Goal: Find specific fact: Find specific fact

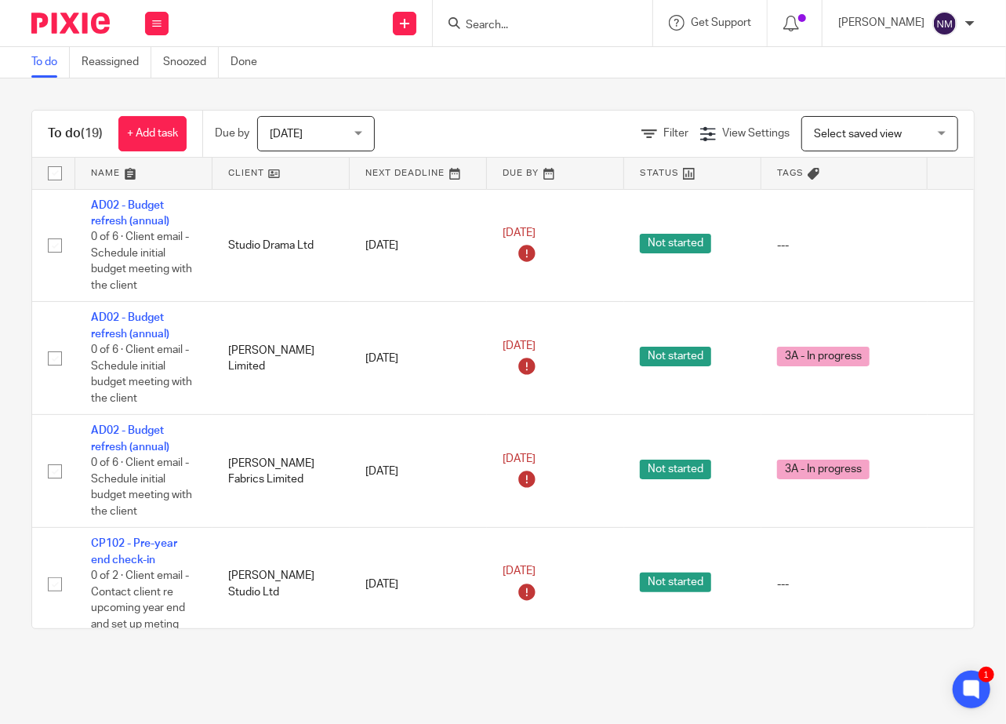
click at [473, 29] on input "Search" at bounding box center [534, 26] width 141 height 14
type input "gibbon"
click at [518, 62] on link at bounding box center [589, 61] width 256 height 24
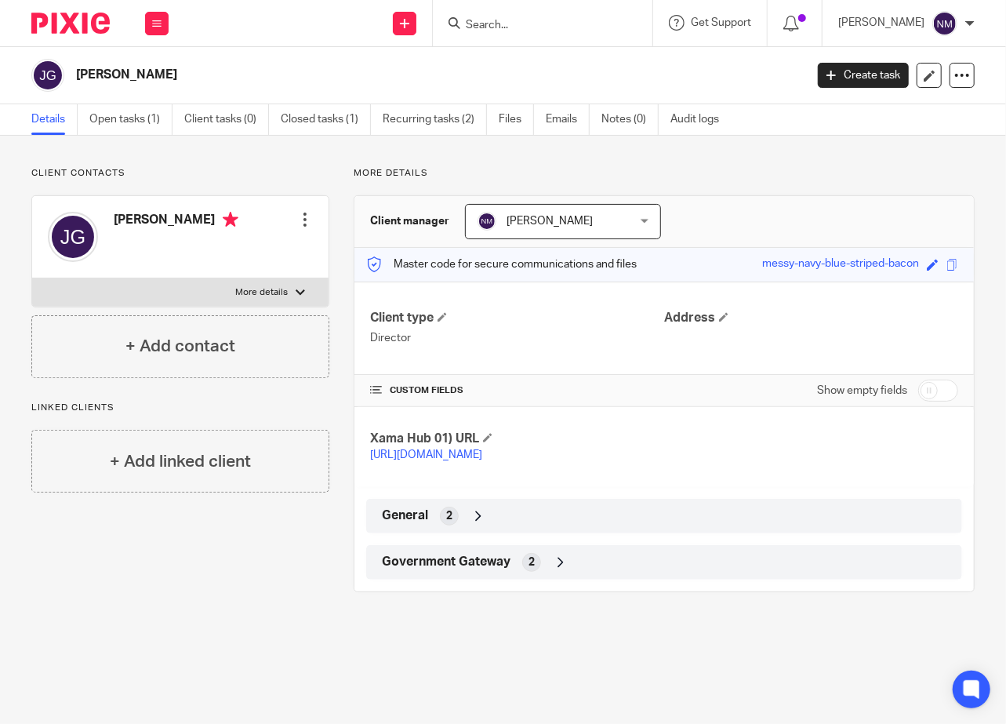
click at [496, 570] on span "Government Gateway" at bounding box center [446, 562] width 129 height 16
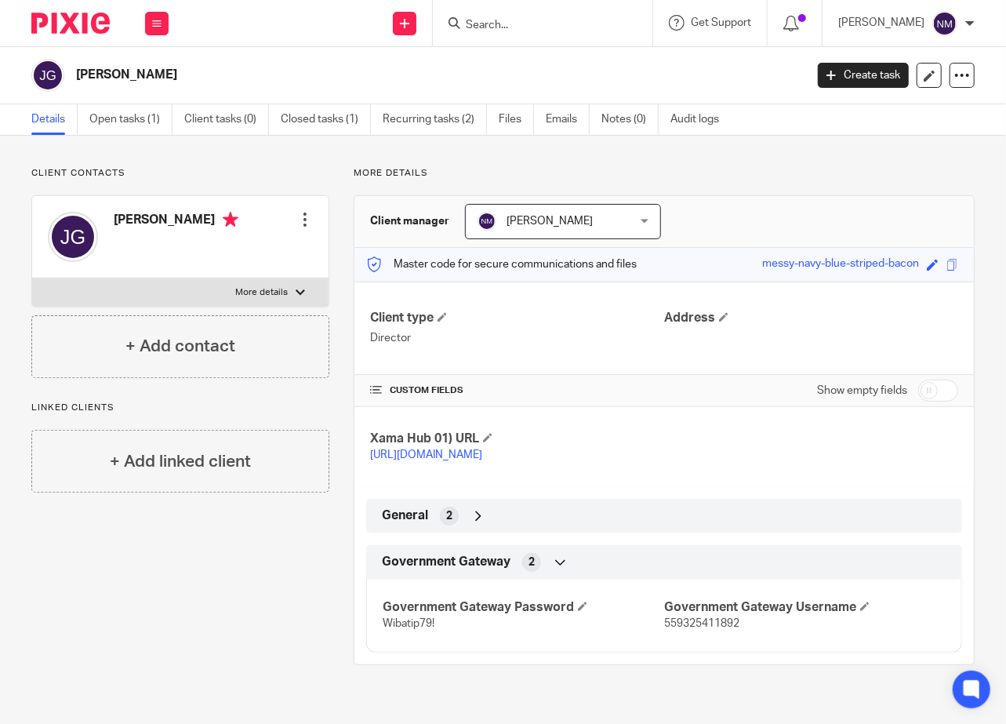
click at [709, 629] on span "559325411892" at bounding box center [701, 623] width 75 height 11
copy span "559325411892"
click at [398, 616] on h4 "Government Gateway Password" at bounding box center [524, 607] width 282 height 16
click at [404, 629] on span "Wibatip79!" at bounding box center [409, 623] width 52 height 11
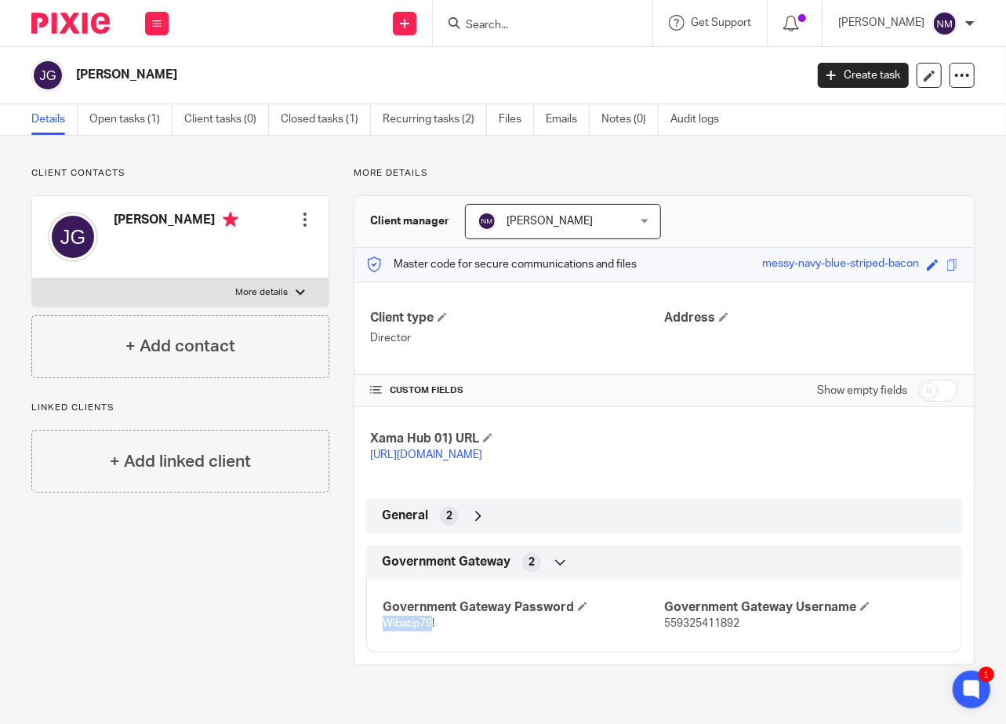
click at [404, 629] on span "Wibatip79!" at bounding box center [409, 623] width 52 height 11
copy p "Wibatip79!"
